Goal: Transaction & Acquisition: Purchase product/service

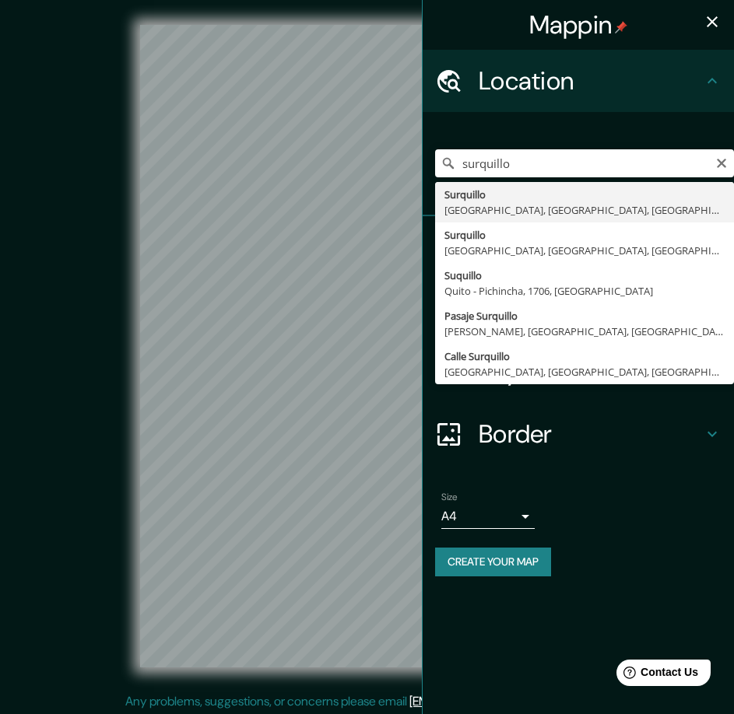
type input "Surquillo, Lima, Provincia de Lima, Perú"
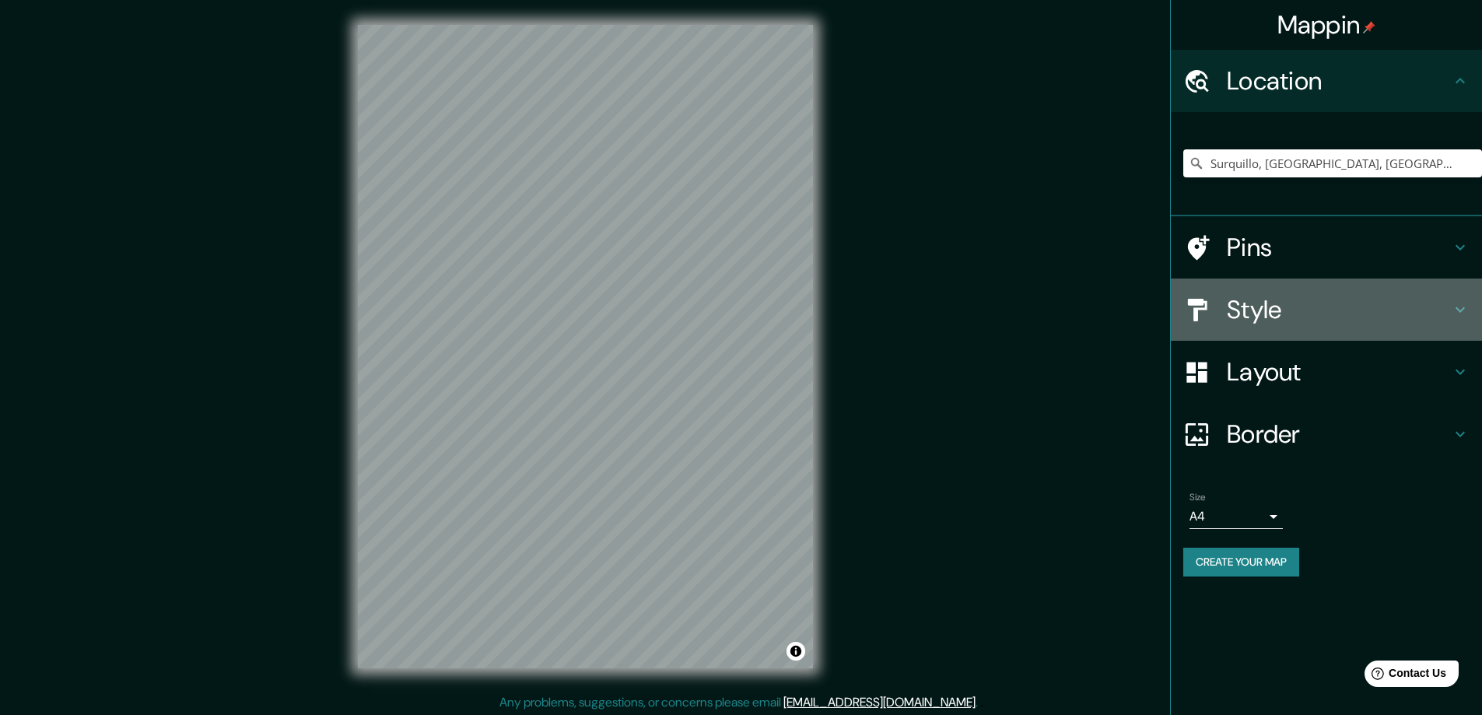
click at [733, 296] on h4 "Style" at bounding box center [1339, 309] width 224 height 31
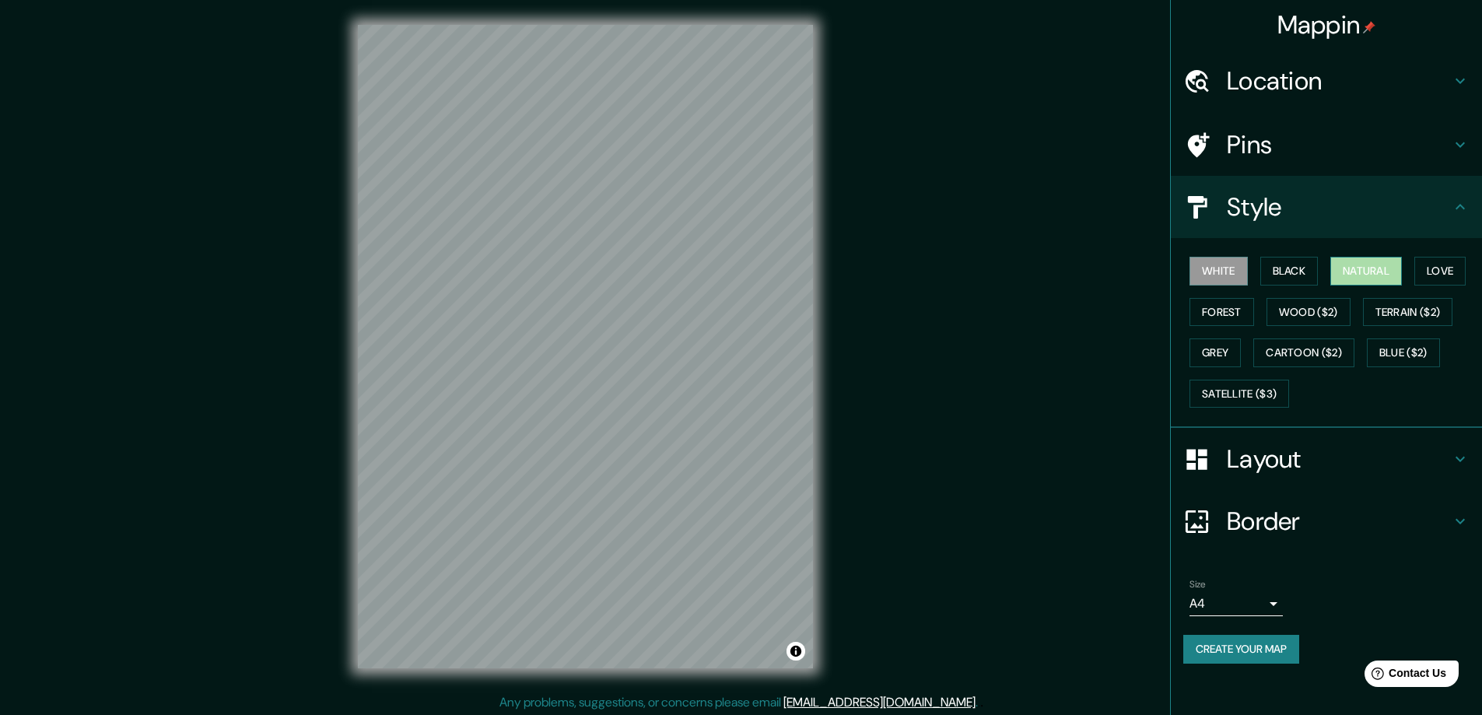
click at [733, 269] on button "Natural" at bounding box center [1367, 271] width 72 height 29
click at [656, 410] on div at bounding box center [653, 405] width 12 height 12
click at [733, 456] on h4 "Layout" at bounding box center [1339, 459] width 224 height 31
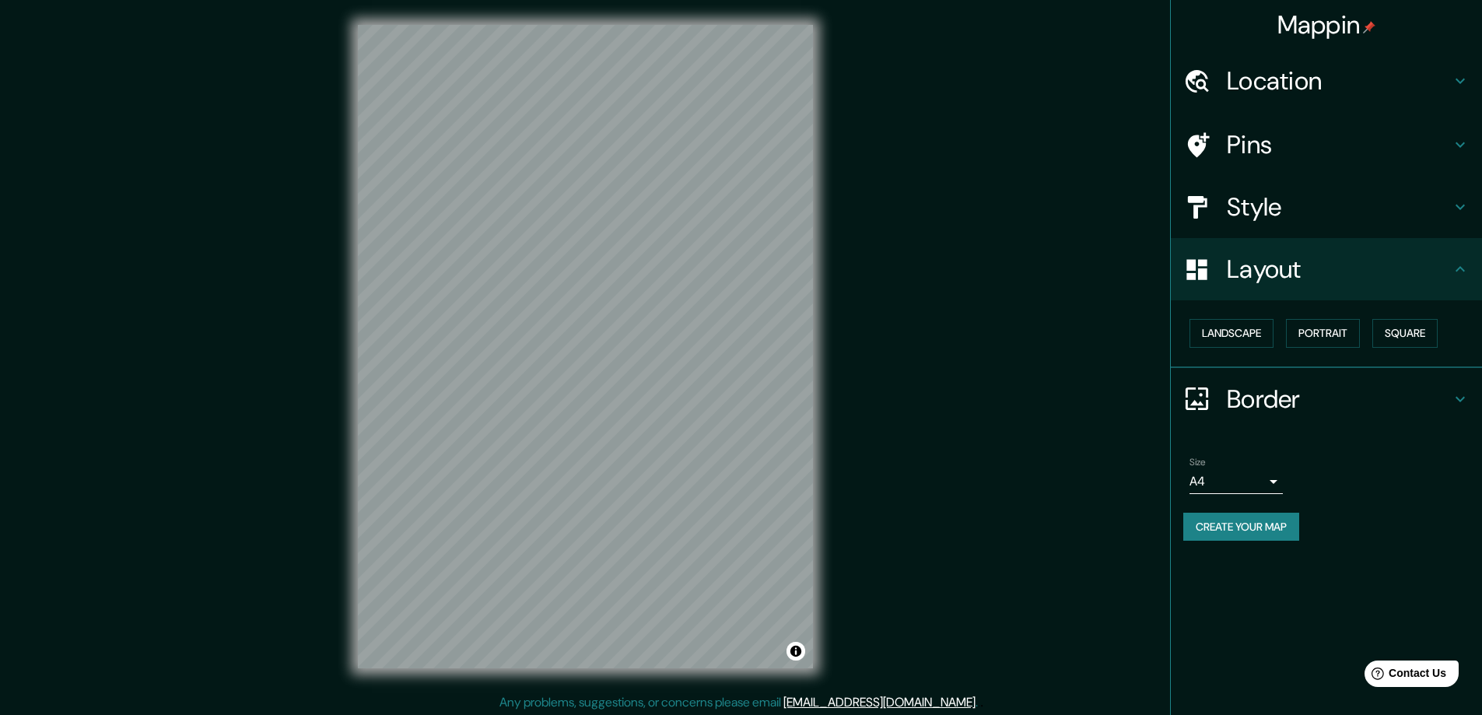
click at [733, 526] on button "Create your map" at bounding box center [1241, 527] width 116 height 29
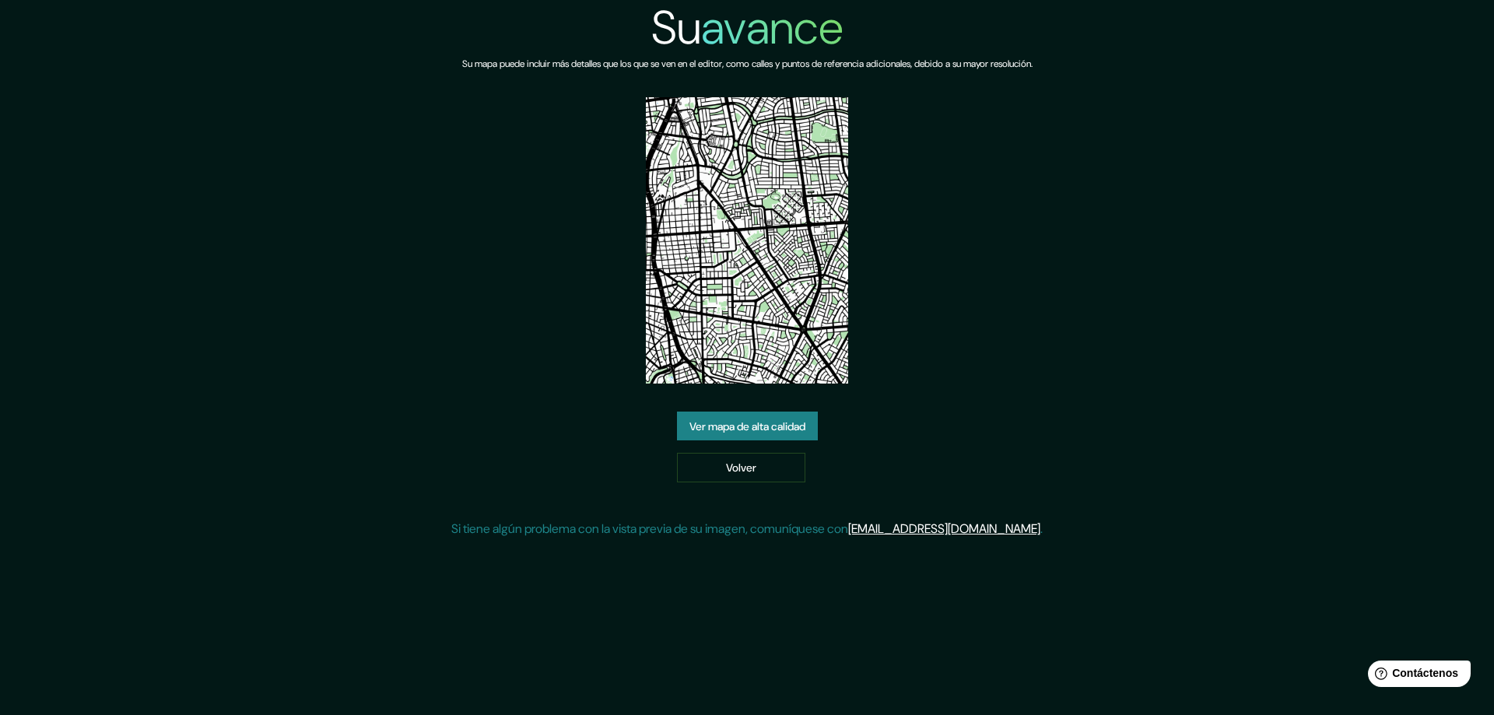
click at [739, 424] on font "Ver mapa de alta calidad" at bounding box center [747, 426] width 116 height 14
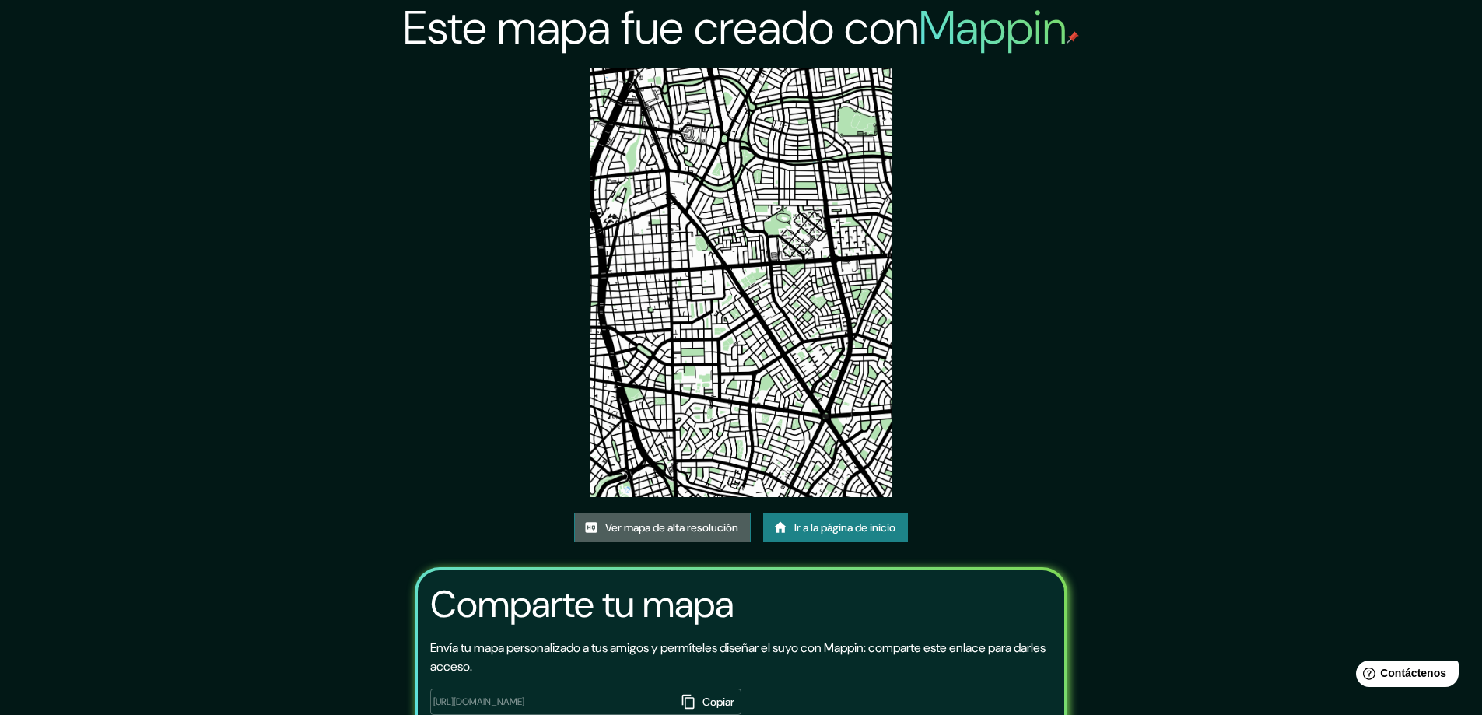
click at [649, 531] on font "Ver mapa de alta resolución" at bounding box center [671, 528] width 133 height 14
